Goal: Find specific page/section: Find specific page/section

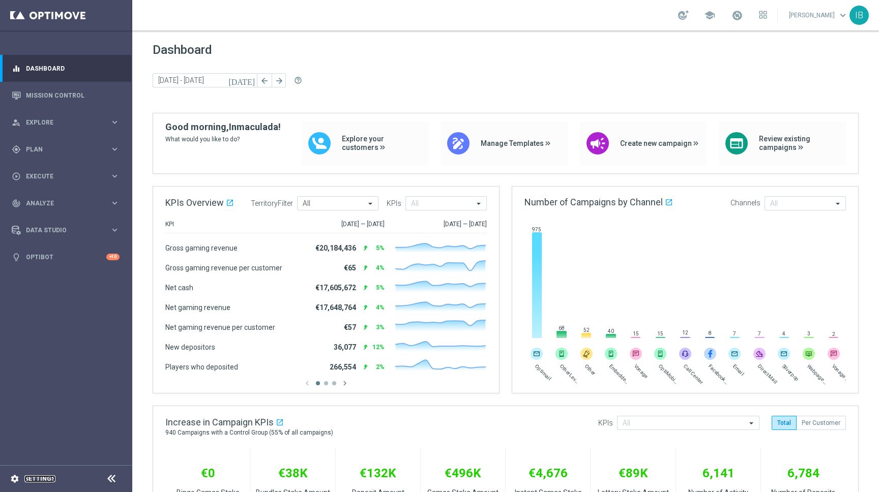
click at [48, 482] on link "Settings" at bounding box center [39, 479] width 31 height 6
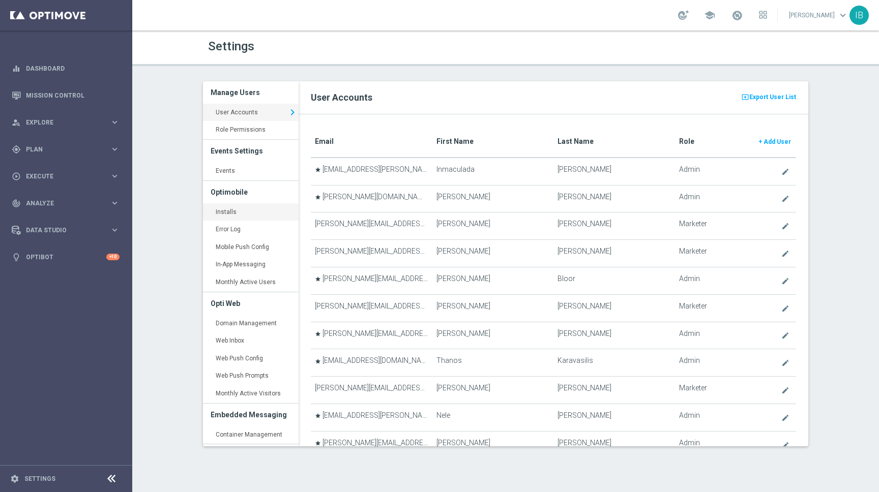
click at [251, 213] on link "Installs keyboard_arrow_right" at bounding box center [251, 212] width 96 height 18
